Goal: Information Seeking & Learning: Find specific fact

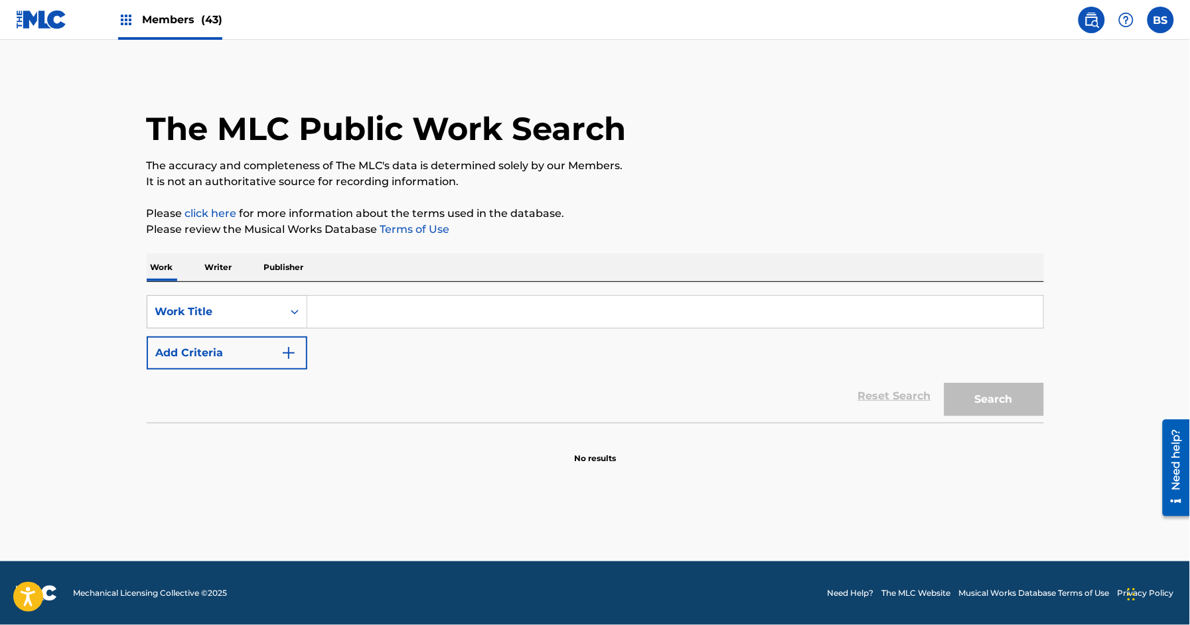
click at [358, 320] on input "Search Form" at bounding box center [675, 312] width 736 height 32
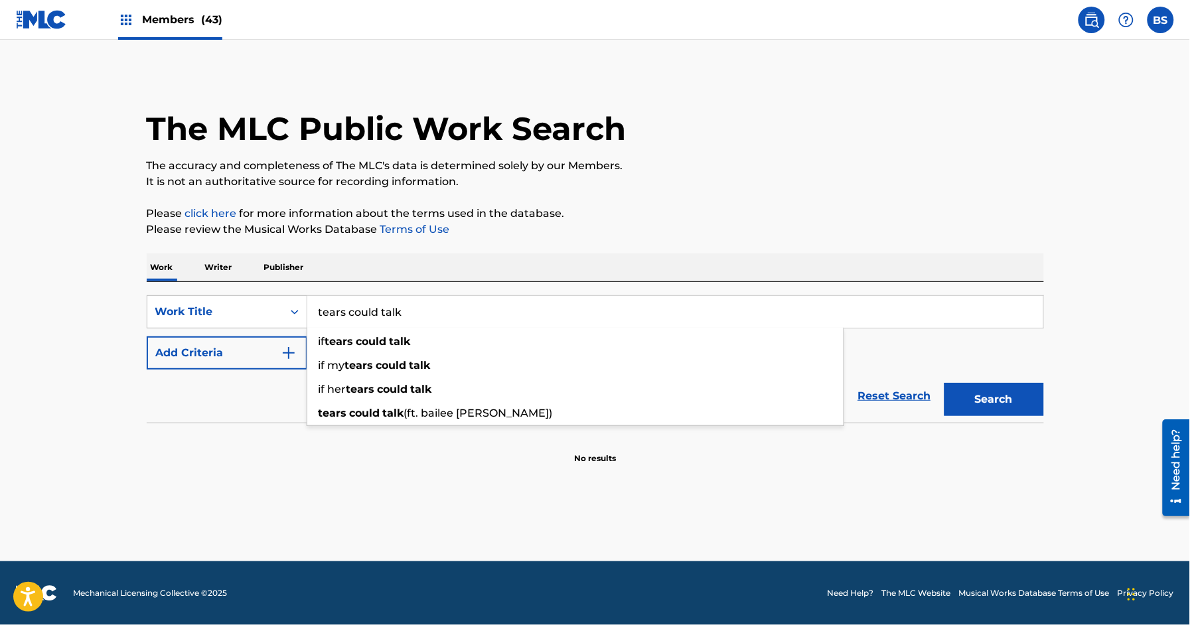
type input "tears could talk"
click at [945, 383] on button "Search" at bounding box center [995, 399] width 100 height 33
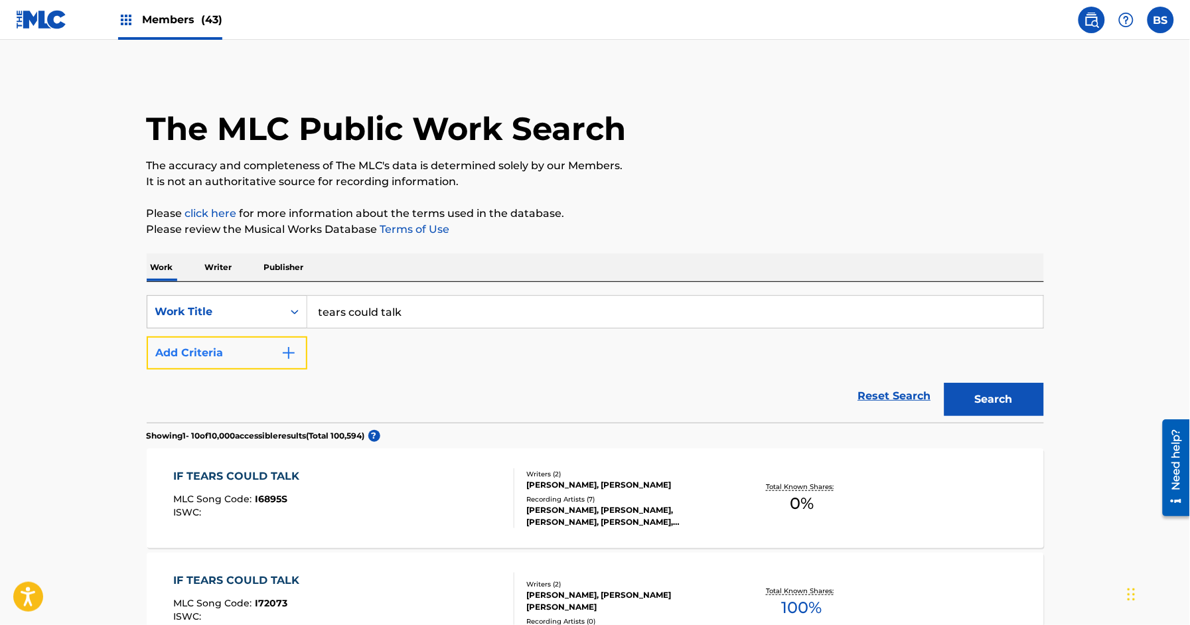
click at [223, 361] on button "Add Criteria" at bounding box center [227, 353] width 161 height 33
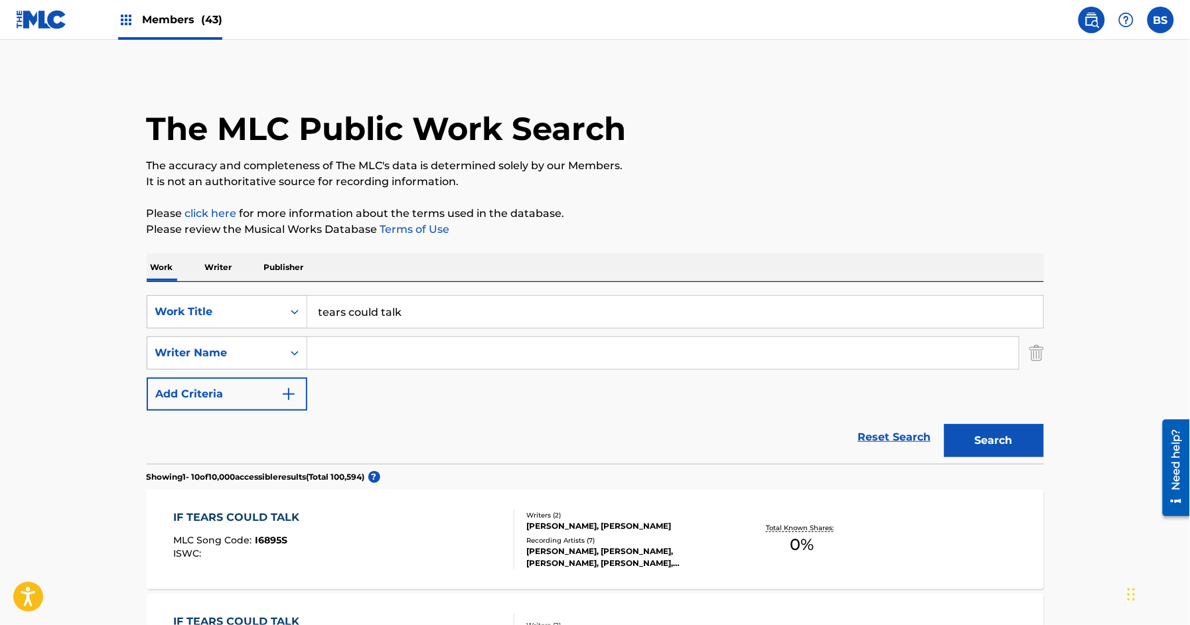
click at [382, 351] on input "Search Form" at bounding box center [663, 353] width 712 height 32
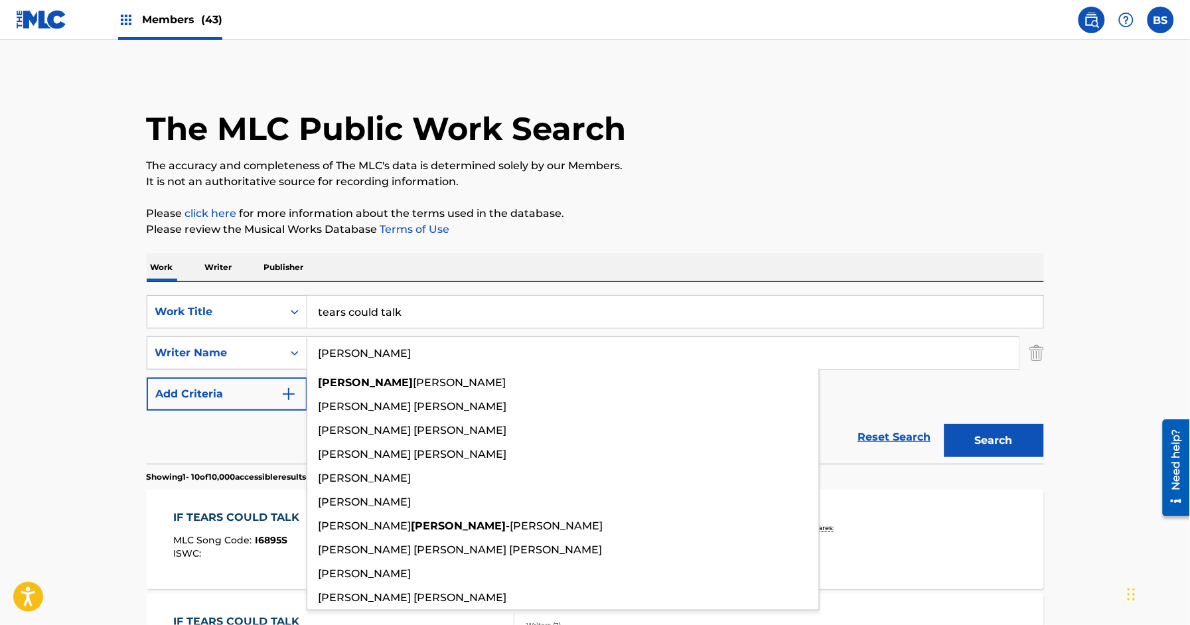
type input "[PERSON_NAME]"
click at [945, 424] on button "Search" at bounding box center [995, 440] width 100 height 33
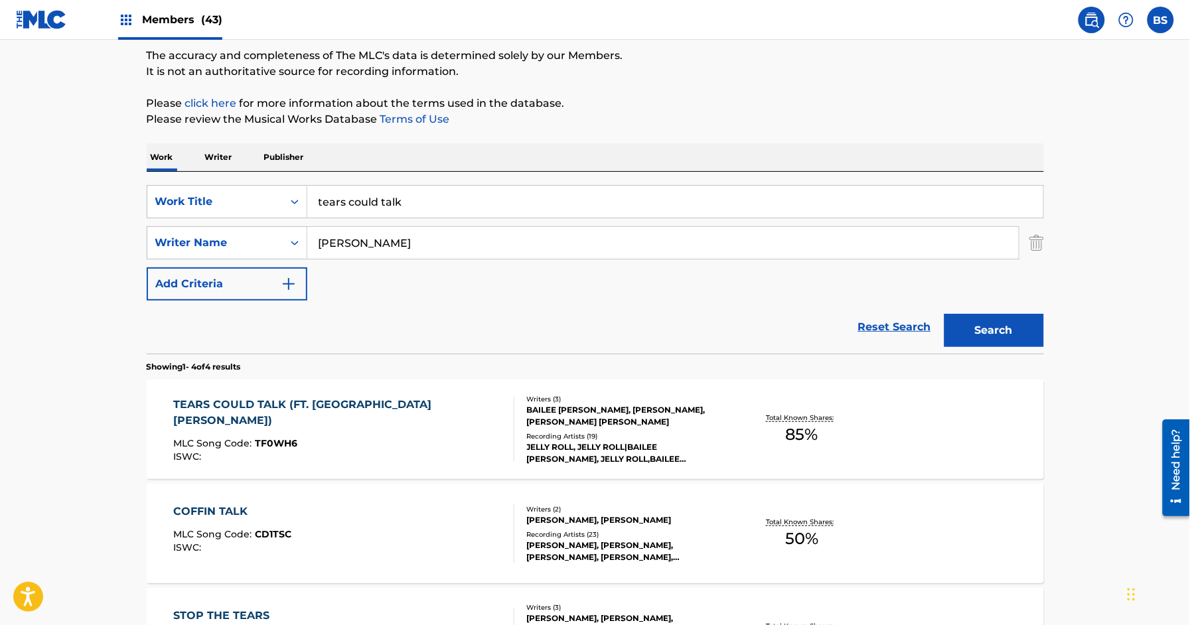
scroll to position [144, 0]
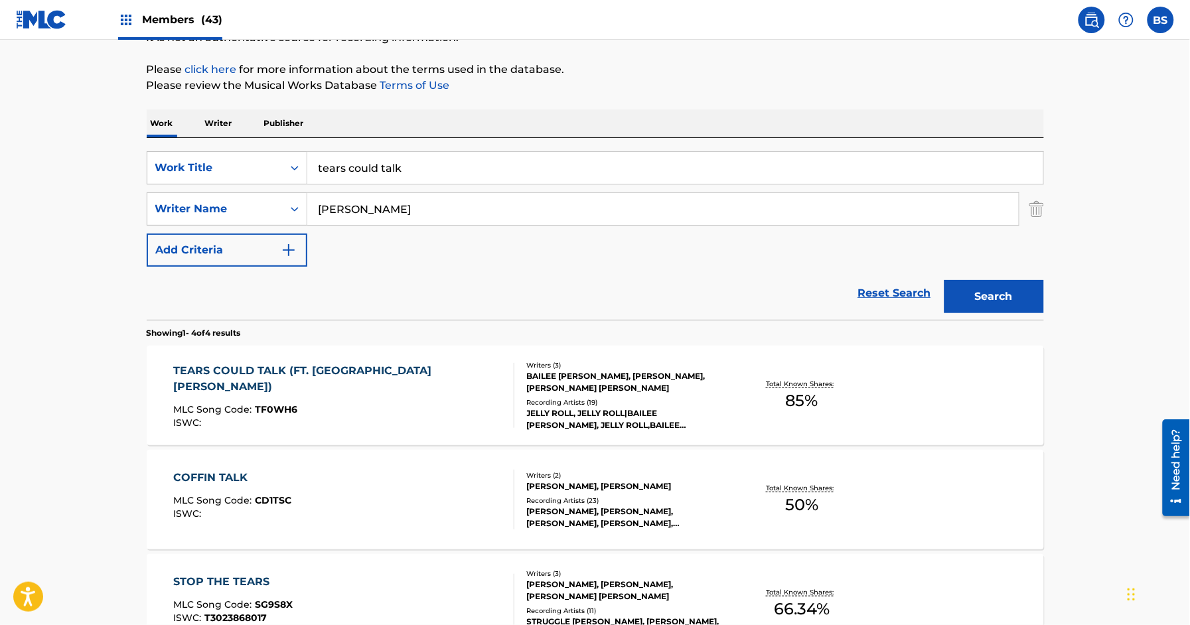
click at [436, 397] on div "TEARS COULD TALK (FT. BAILEE [PERSON_NAME]) MLC Song Code : TF0WH6 ISWC :" at bounding box center [343, 395] width 341 height 65
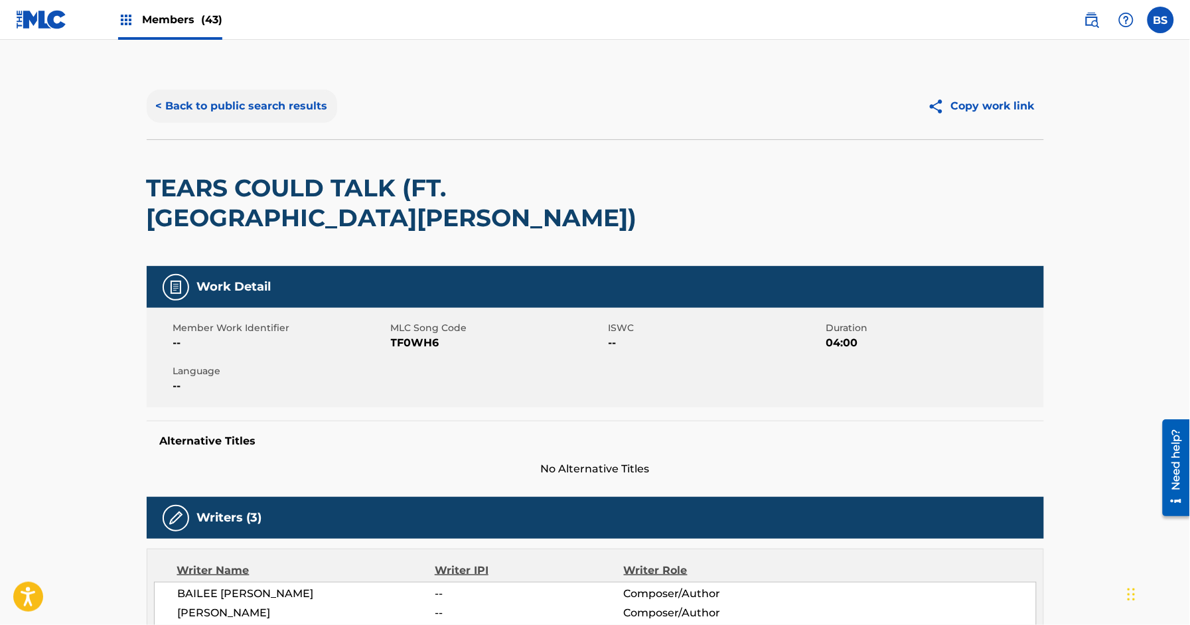
drag, startPoint x: 271, startPoint y: 98, endPoint x: 268, endPoint y: 105, distance: 7.8
click at [271, 98] on button "< Back to public search results" at bounding box center [242, 106] width 191 height 33
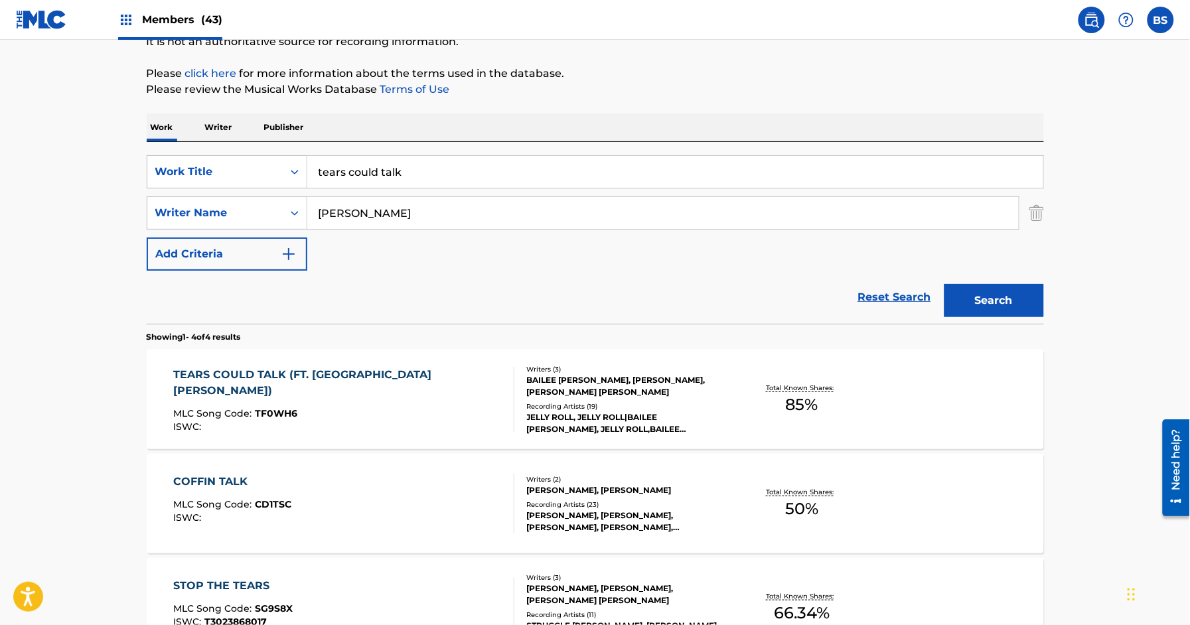
click at [399, 164] on input "tears could talk" at bounding box center [675, 172] width 736 height 32
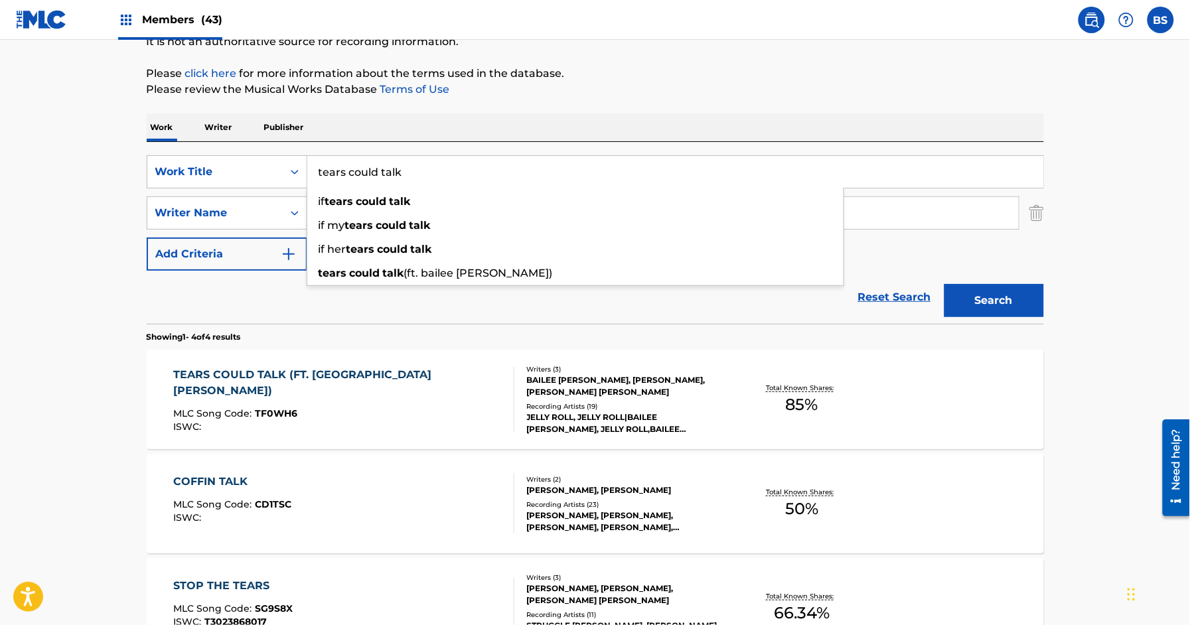
click at [399, 164] on input "tears could talk" at bounding box center [675, 172] width 736 height 32
paste input "STARING AT STRANGER"
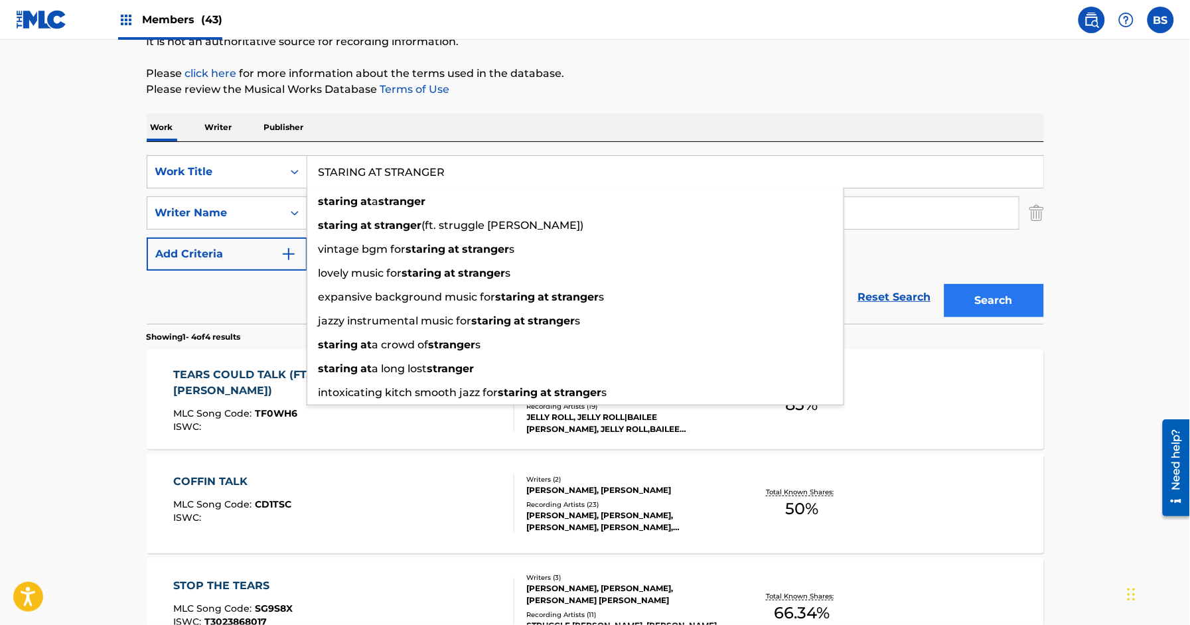
type input "STARING AT STRANGER"
click at [1013, 298] on button "Search" at bounding box center [995, 300] width 100 height 33
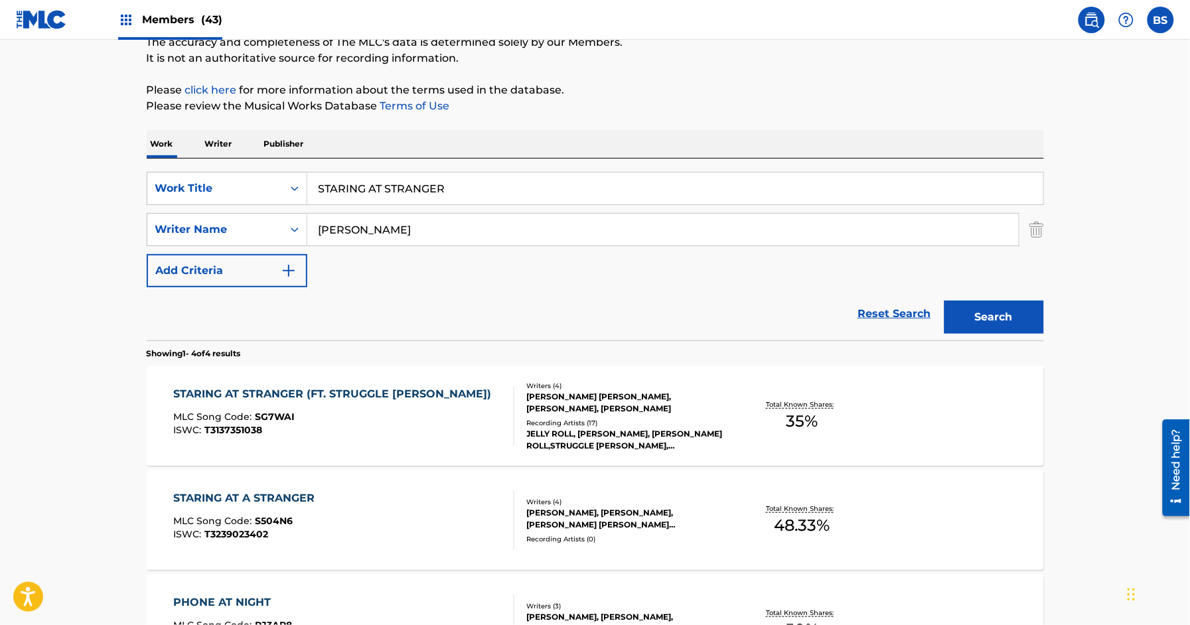
scroll to position [124, 0]
click at [448, 421] on div "MLC Song Code : SG7WAI" at bounding box center [335, 418] width 325 height 13
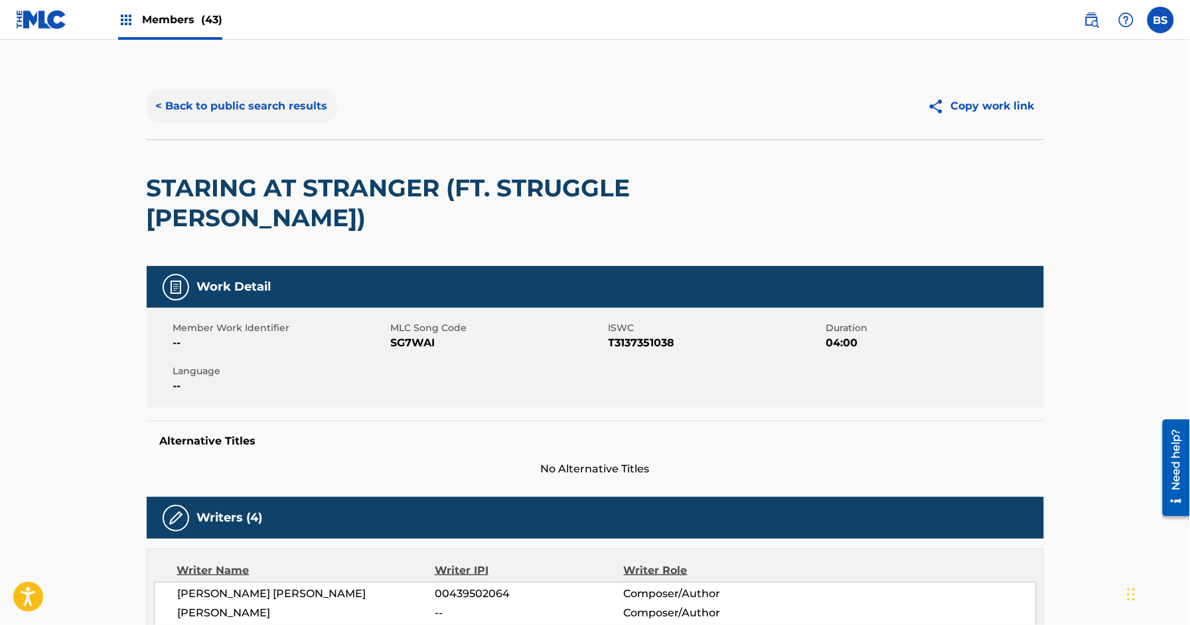
click at [243, 104] on button "< Back to public search results" at bounding box center [242, 106] width 191 height 33
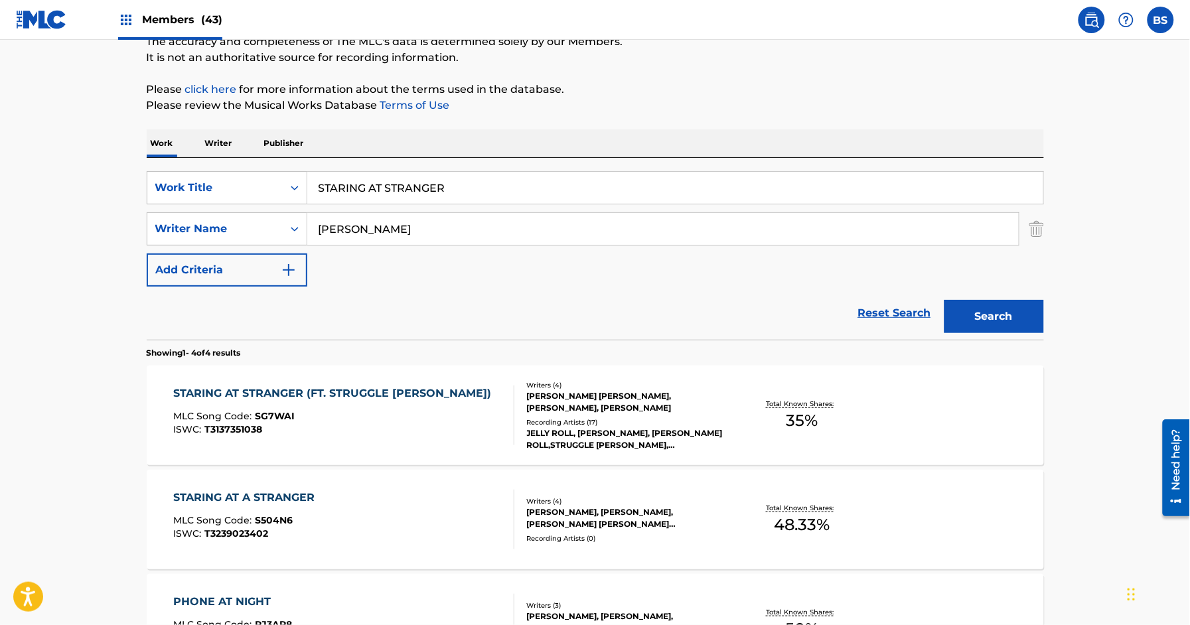
scroll to position [129, 0]
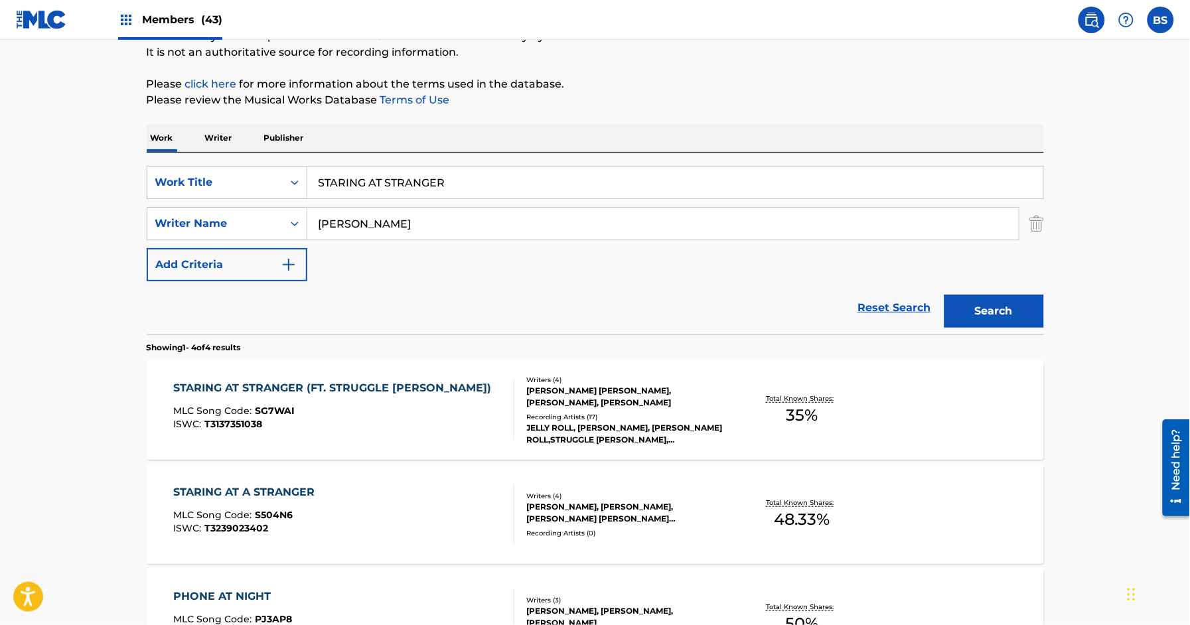
click at [404, 184] on input "STARING AT STRANGER" at bounding box center [675, 183] width 736 height 32
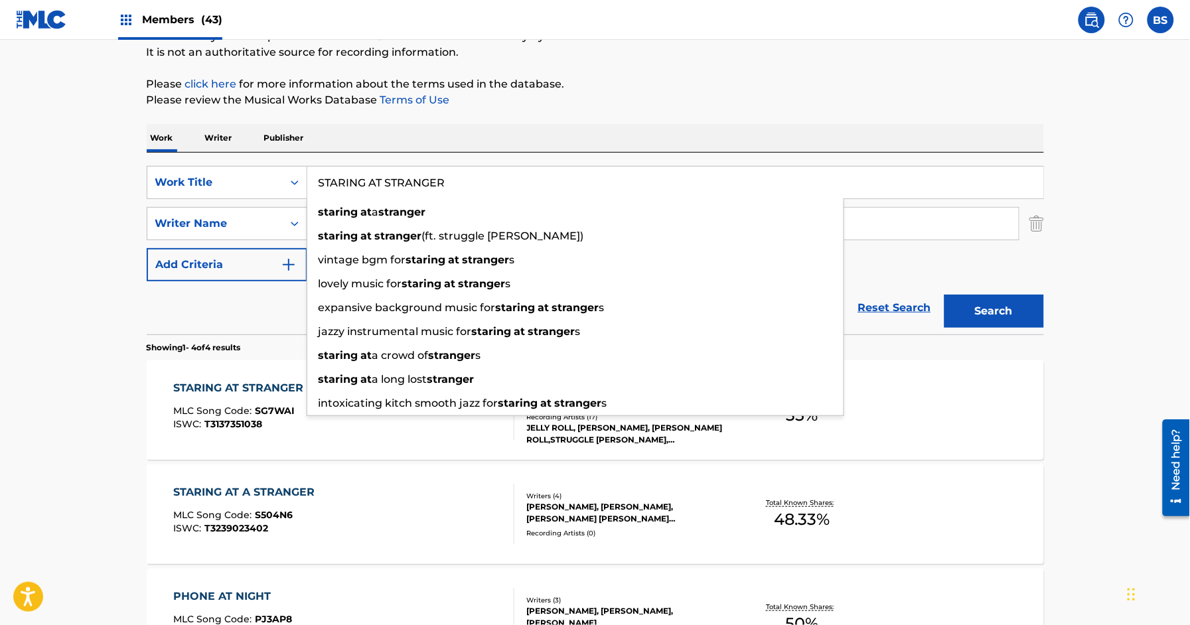
paste input "LOVE ME"
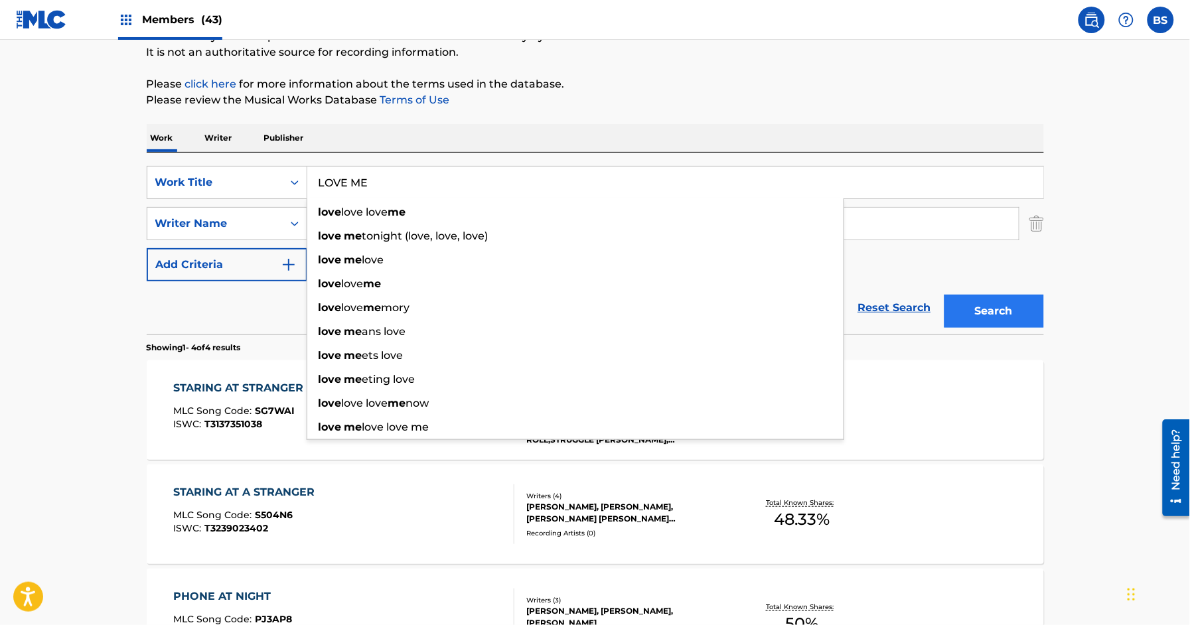
type input "LOVE ME"
click at [997, 310] on button "Search" at bounding box center [995, 311] width 100 height 33
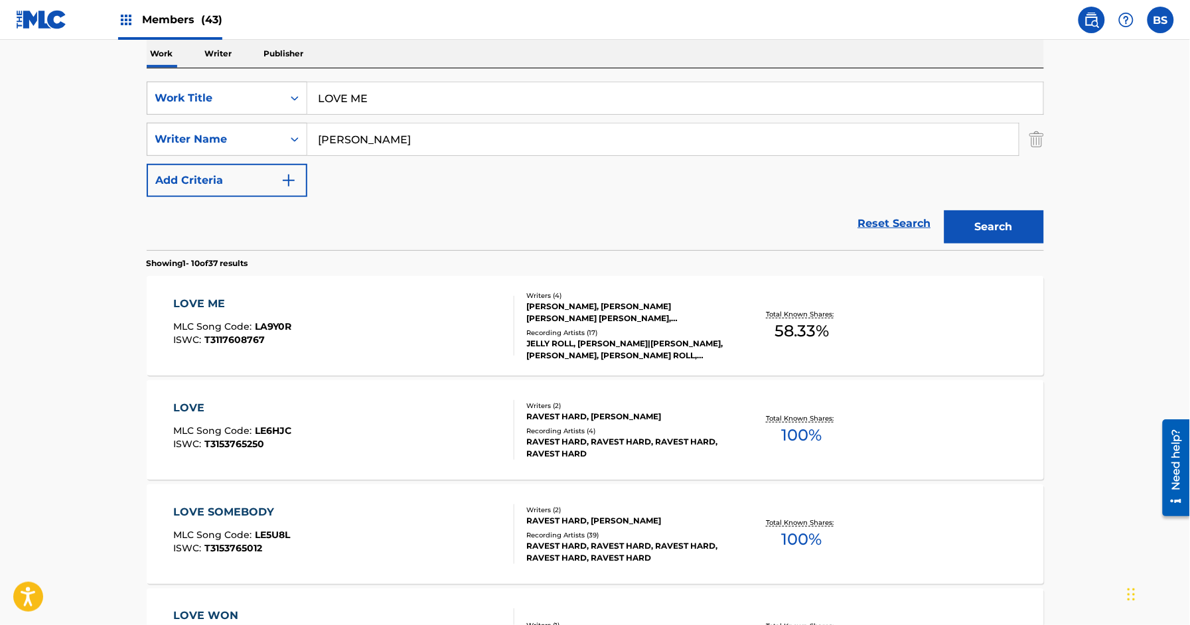
scroll to position [216, 0]
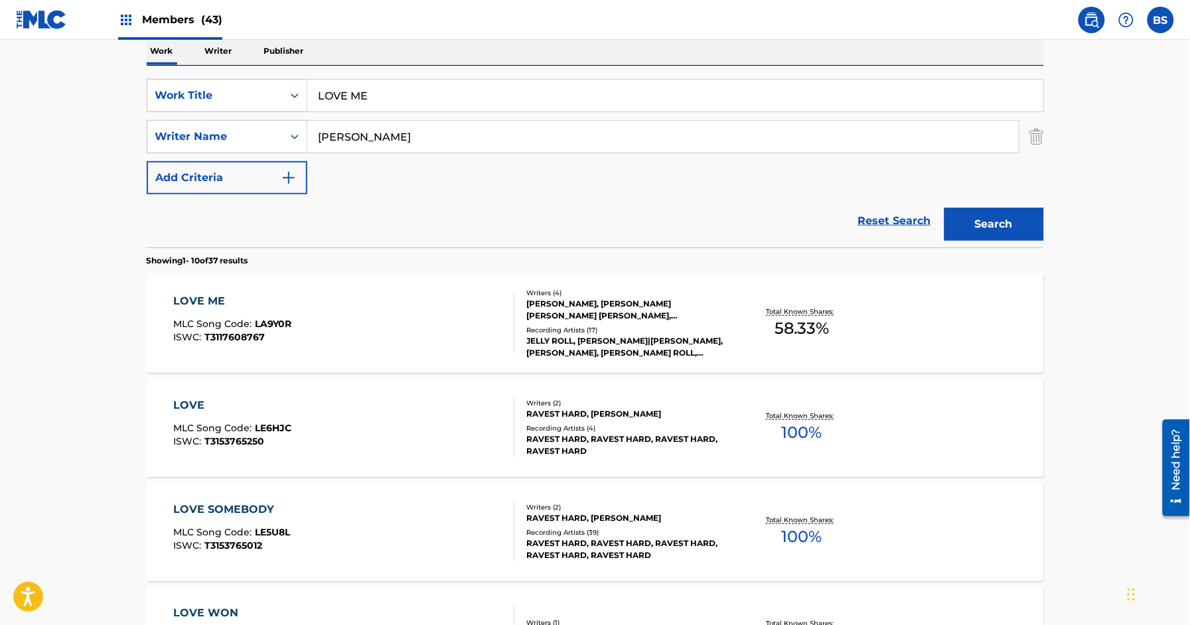
click at [465, 316] on div "LOVE ME MLC Song Code : LA9Y0R ISWC : T3117608767" at bounding box center [343, 323] width 341 height 60
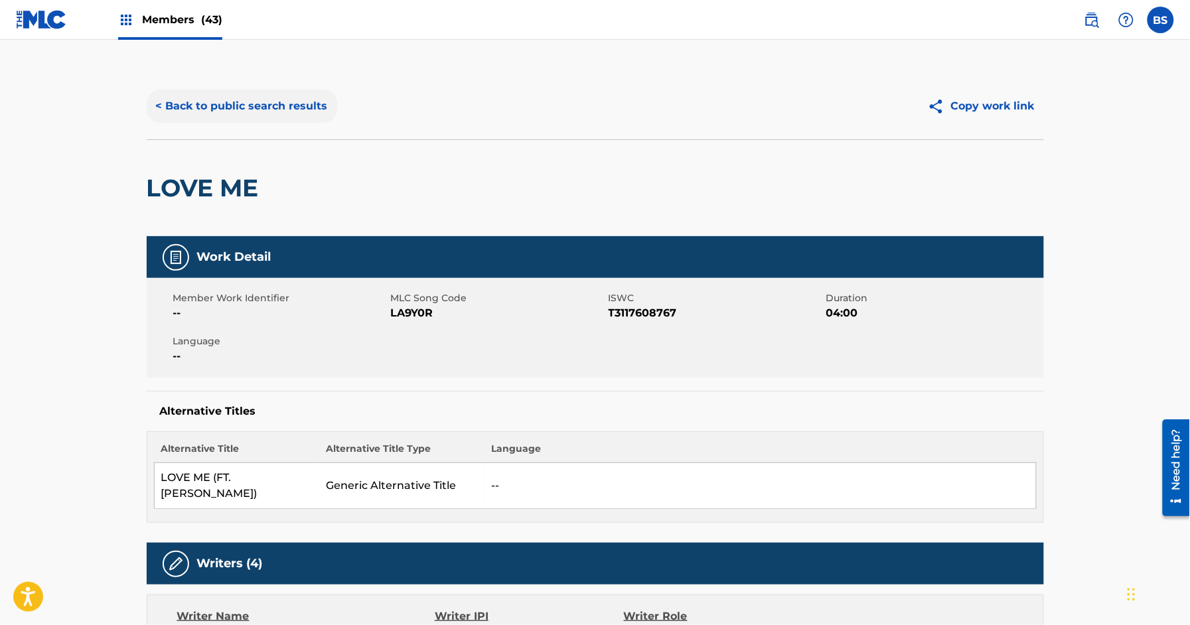
click at [279, 101] on button "< Back to public search results" at bounding box center [242, 106] width 191 height 33
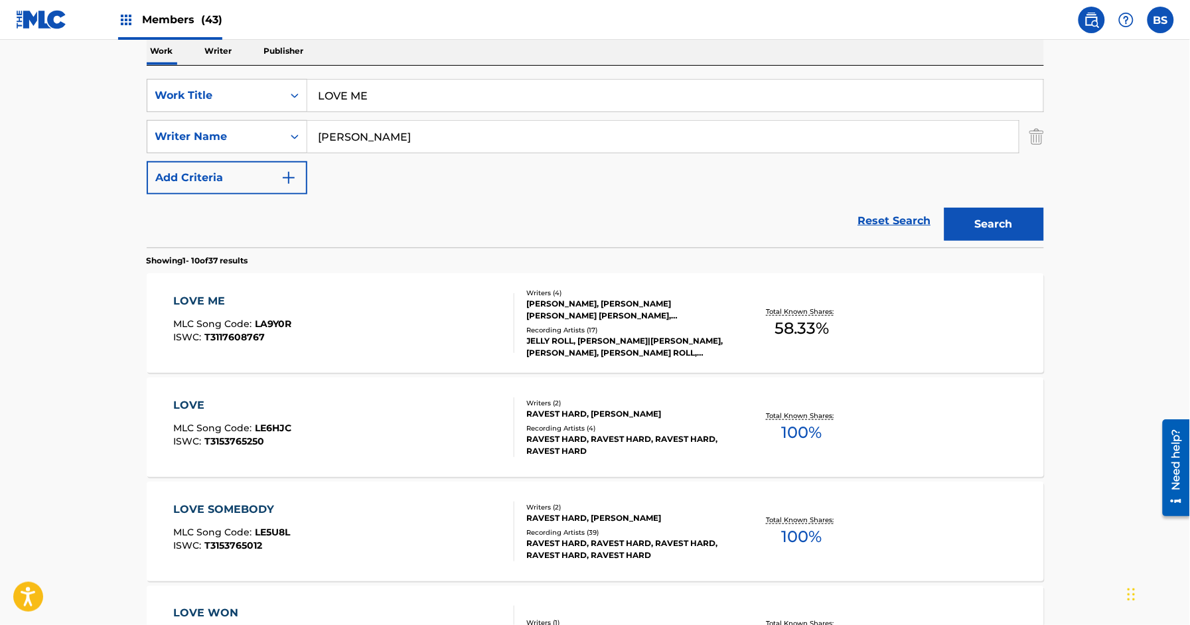
scroll to position [147, 0]
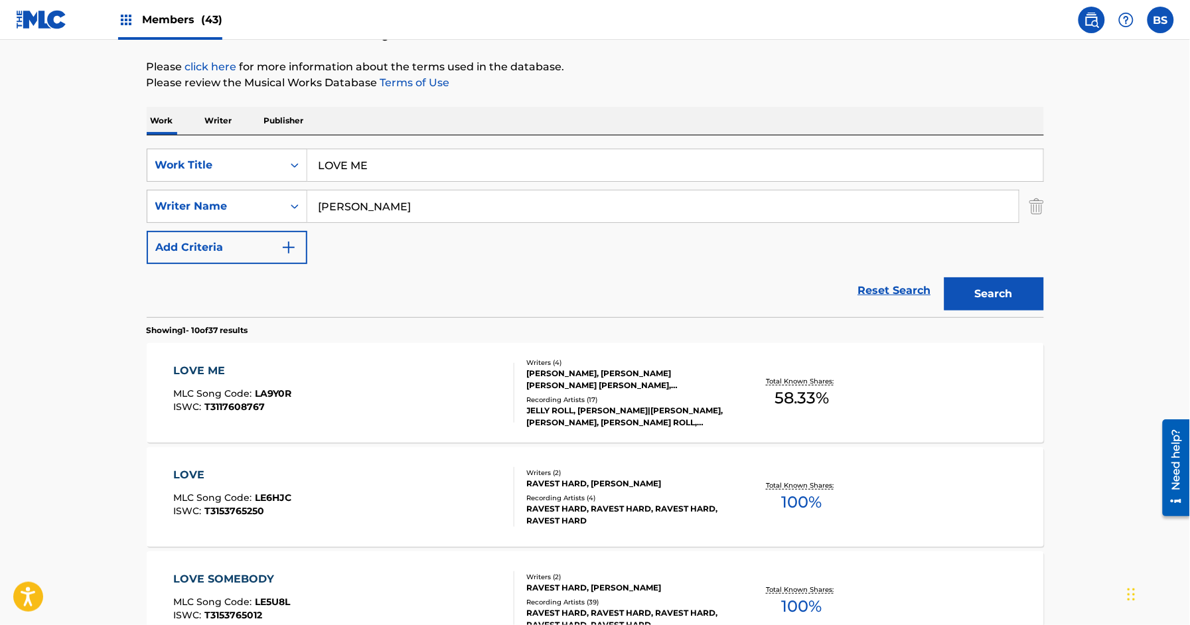
click at [397, 172] on input "LOVE ME" at bounding box center [675, 165] width 736 height 32
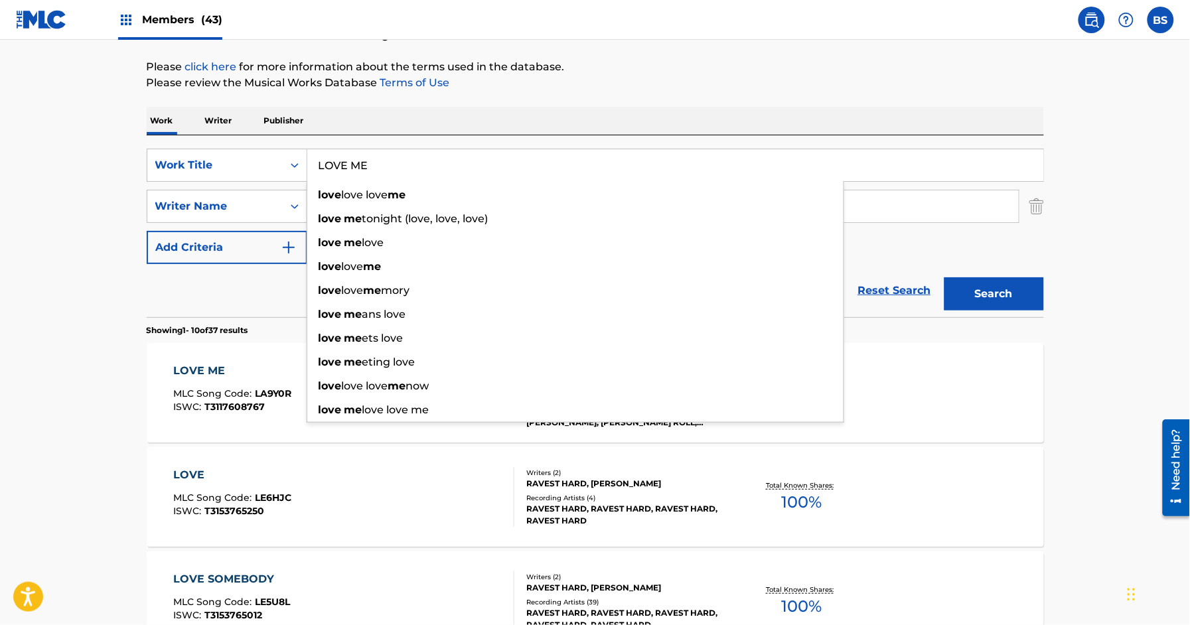
paste input "STARING AT STRANGER FT STRUGGL"
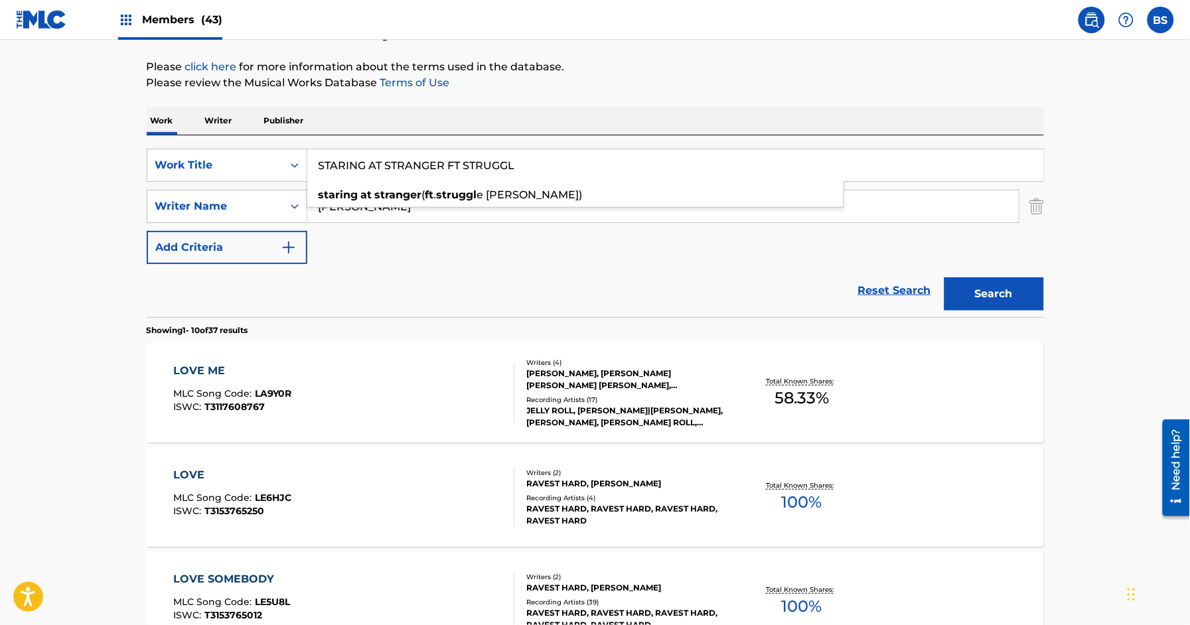
drag, startPoint x: 447, startPoint y: 162, endPoint x: 595, endPoint y: 177, distance: 148.8
click at [596, 176] on input "STARING AT STRANGER FT STRUGGL" at bounding box center [675, 165] width 736 height 32
drag, startPoint x: 442, startPoint y: 164, endPoint x: 536, endPoint y: 173, distance: 94.7
click at [536, 173] on input "STARING AT STRANGER FT STRUGGL" at bounding box center [675, 165] width 736 height 32
type input "expansive background music for staring at strangers"
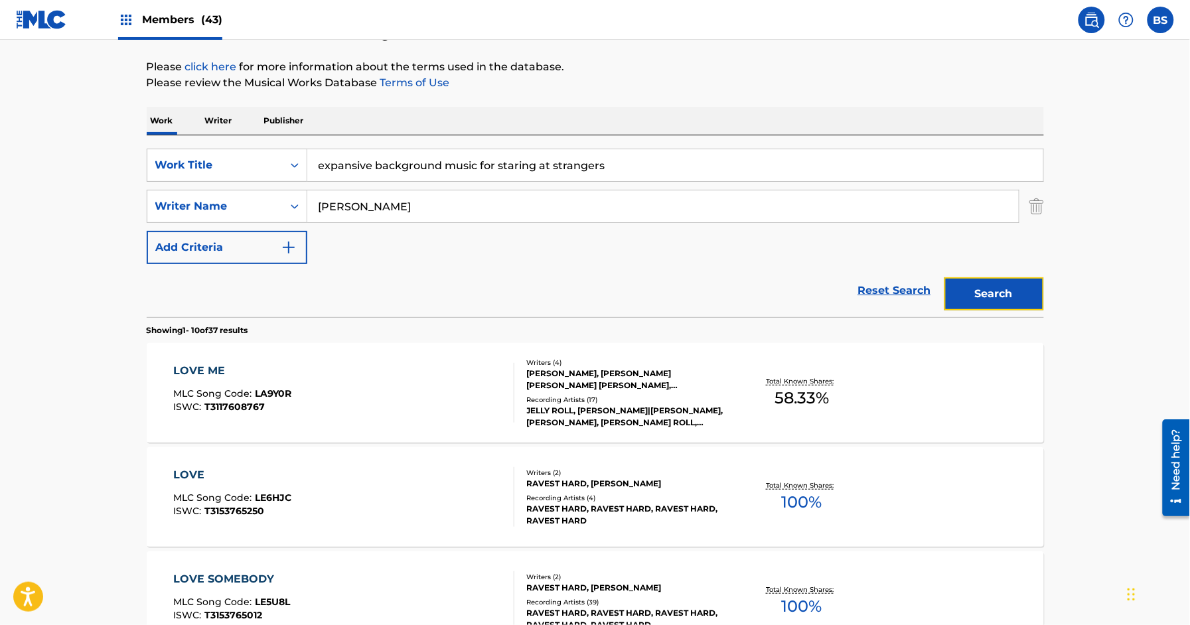
click at [1009, 293] on button "Search" at bounding box center [995, 294] width 100 height 33
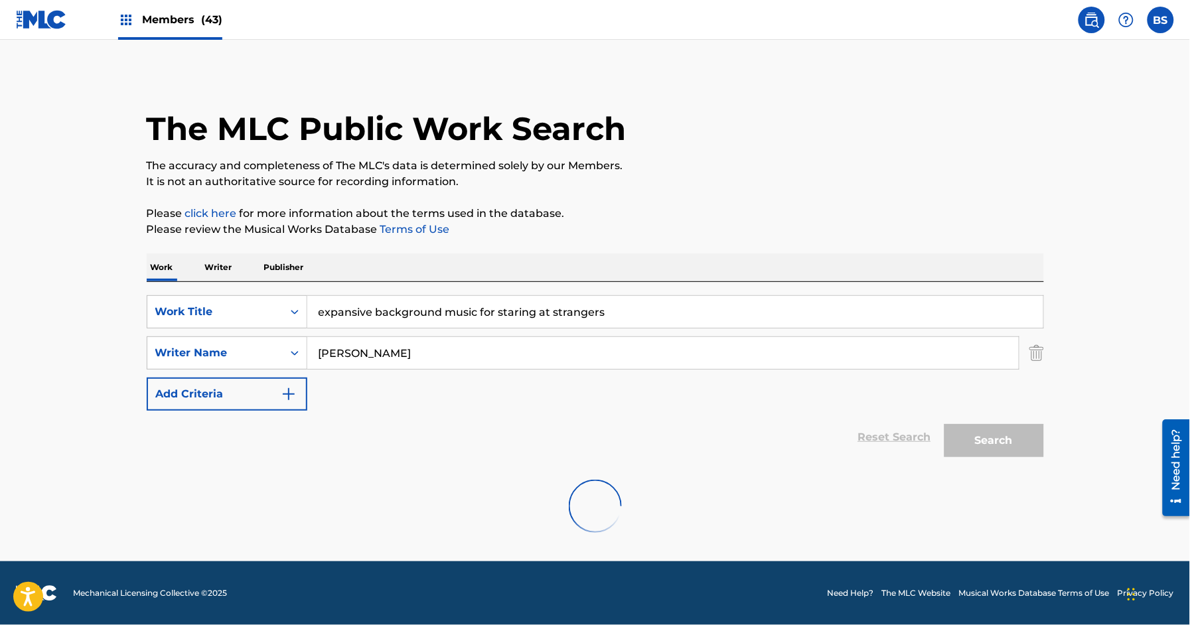
scroll to position [0, 0]
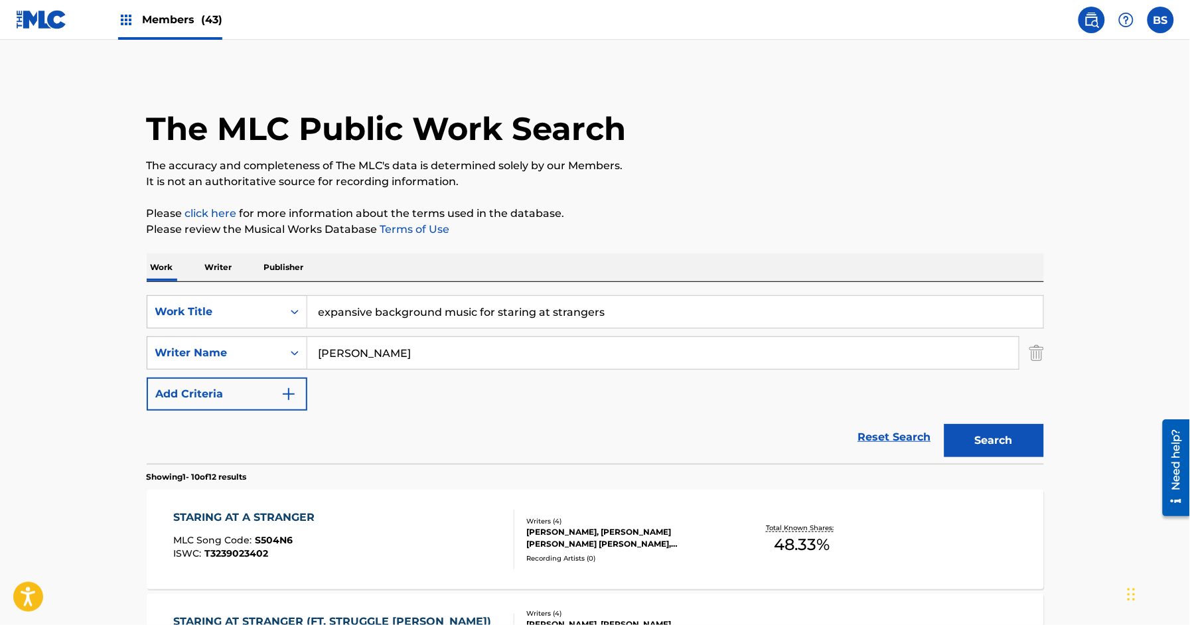
click at [434, 528] on div "STARING AT A STRANGER MLC Song Code : S504N6 ISWC : T3239023402" at bounding box center [343, 540] width 341 height 60
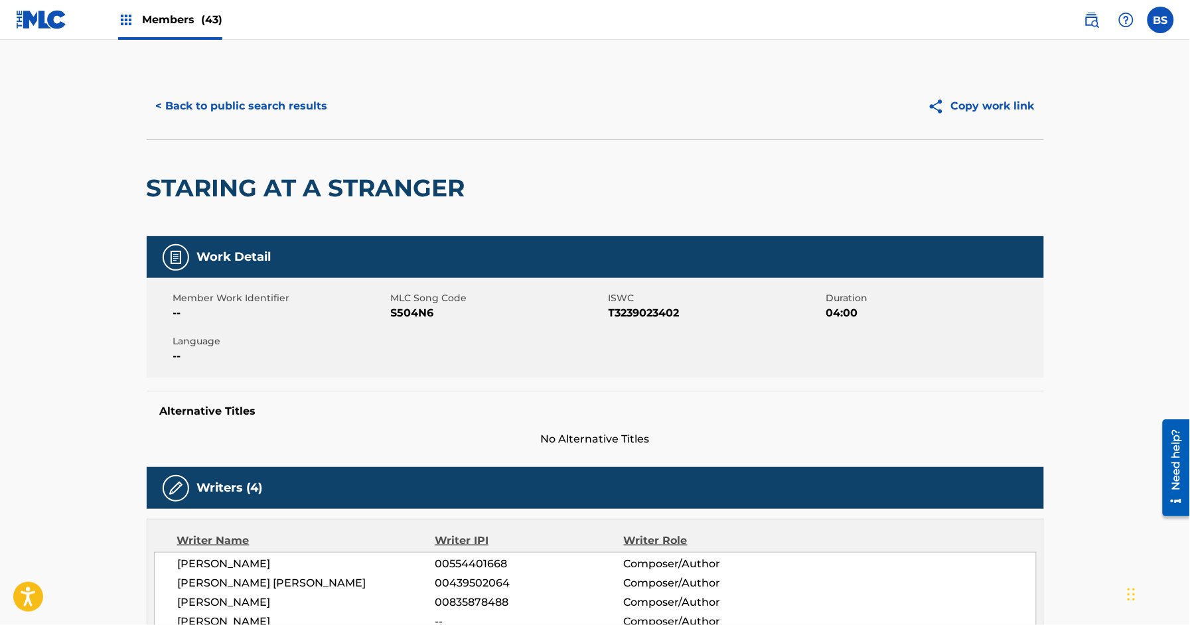
click at [310, 188] on h2 "STARING AT A STRANGER" at bounding box center [309, 188] width 325 height 30
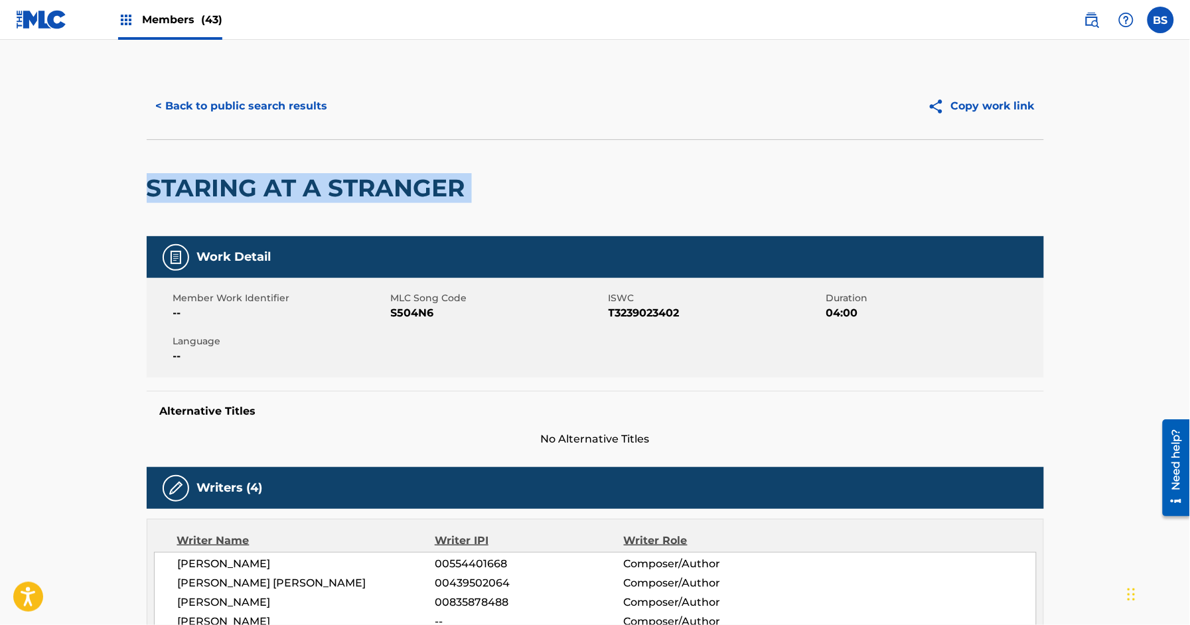
click at [310, 188] on h2 "STARING AT A STRANGER" at bounding box center [309, 188] width 325 height 30
copy div "STARING AT A STRANGER"
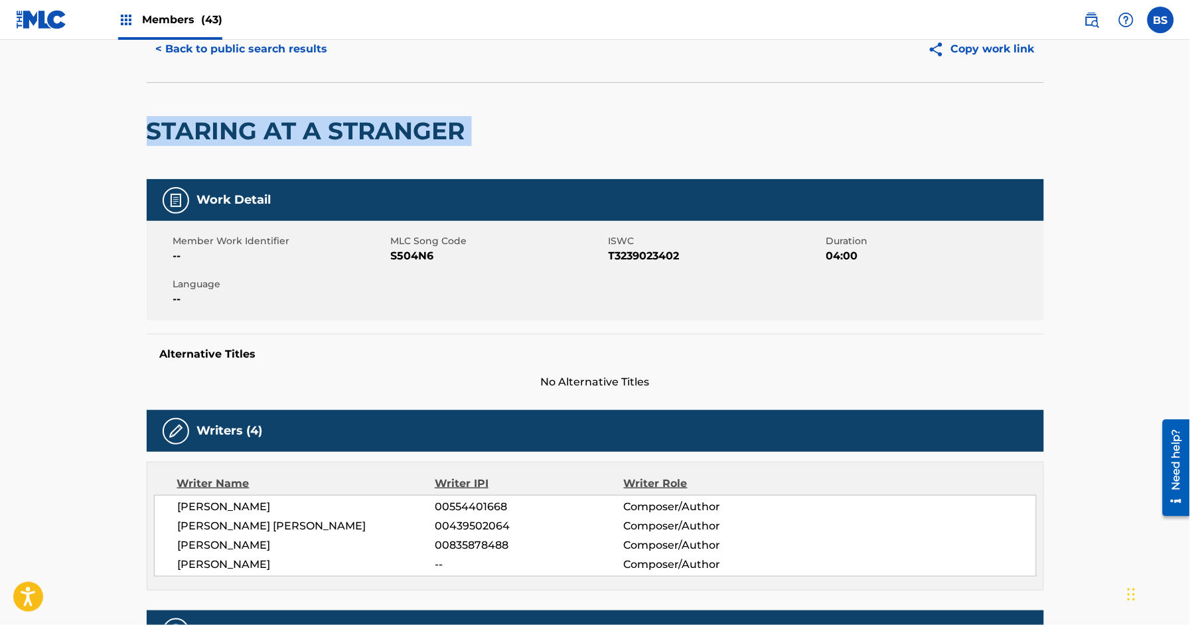
scroll to position [115, 0]
